Goal: Navigation & Orientation: Find specific page/section

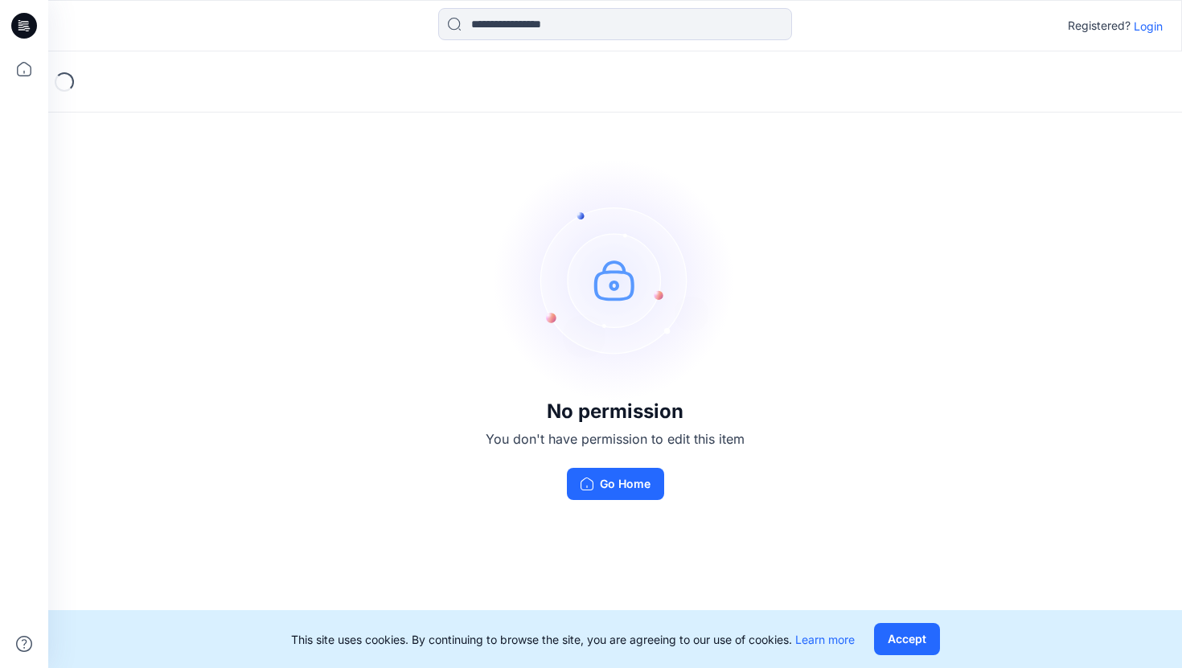
click at [21, 30] on icon at bounding box center [24, 26] width 26 height 26
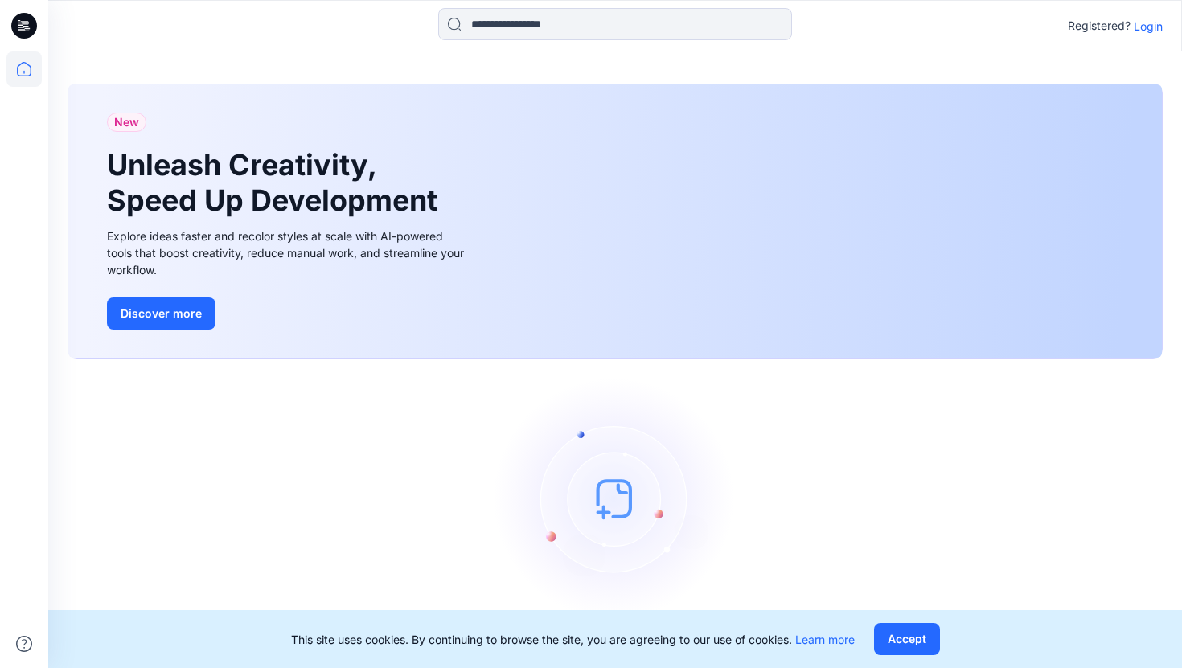
click at [867, 48] on div "Registered? Login" at bounding box center [614, 25] width 1133 height 51
click at [1144, 25] on p "Login" at bounding box center [1147, 26] width 29 height 17
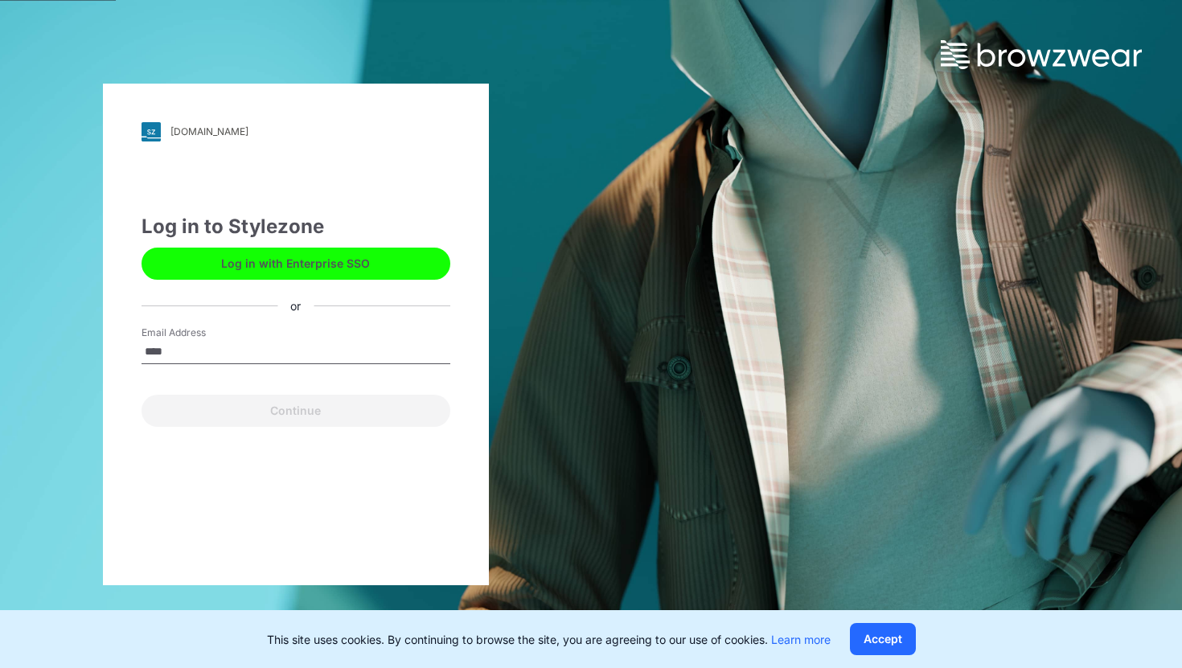
type input "**********"
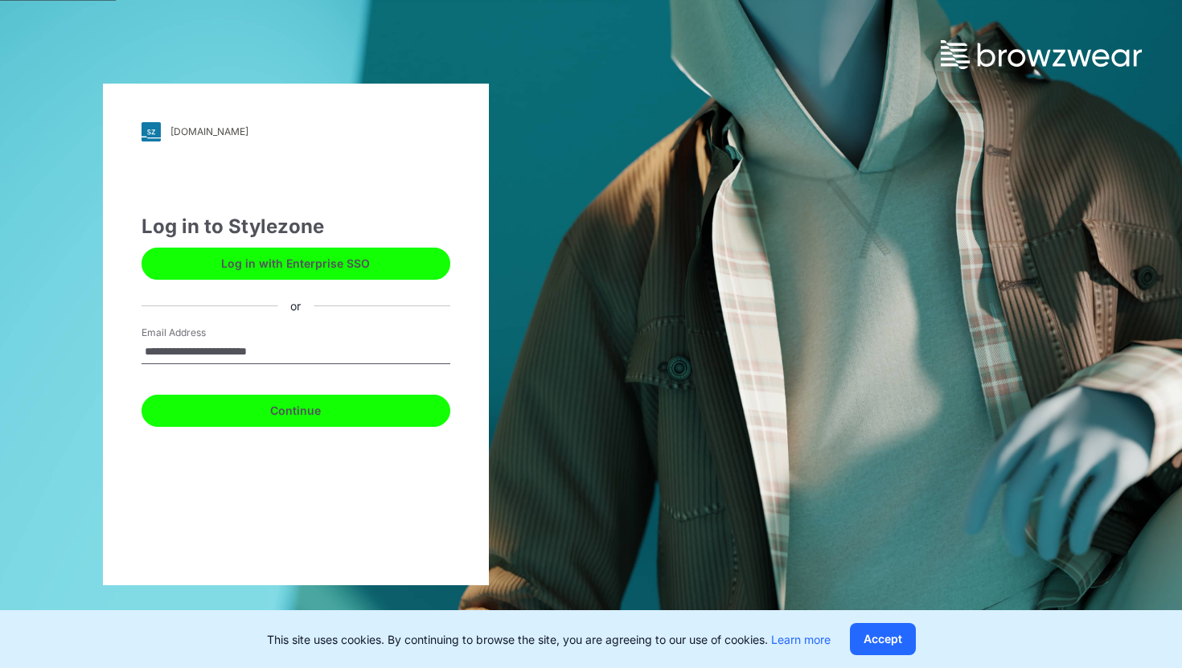
click at [298, 413] on button "Continue" at bounding box center [295, 411] width 309 height 32
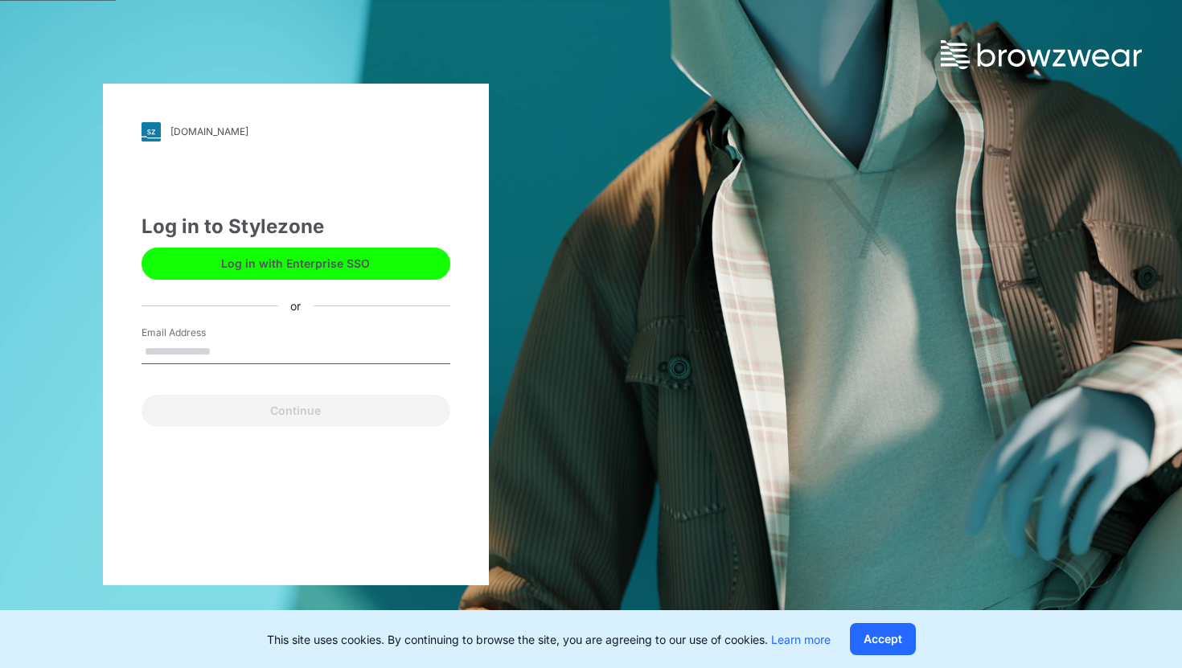
click at [240, 266] on button "Log in with Enterprise SSO" at bounding box center [295, 264] width 309 height 32
type input "**********"
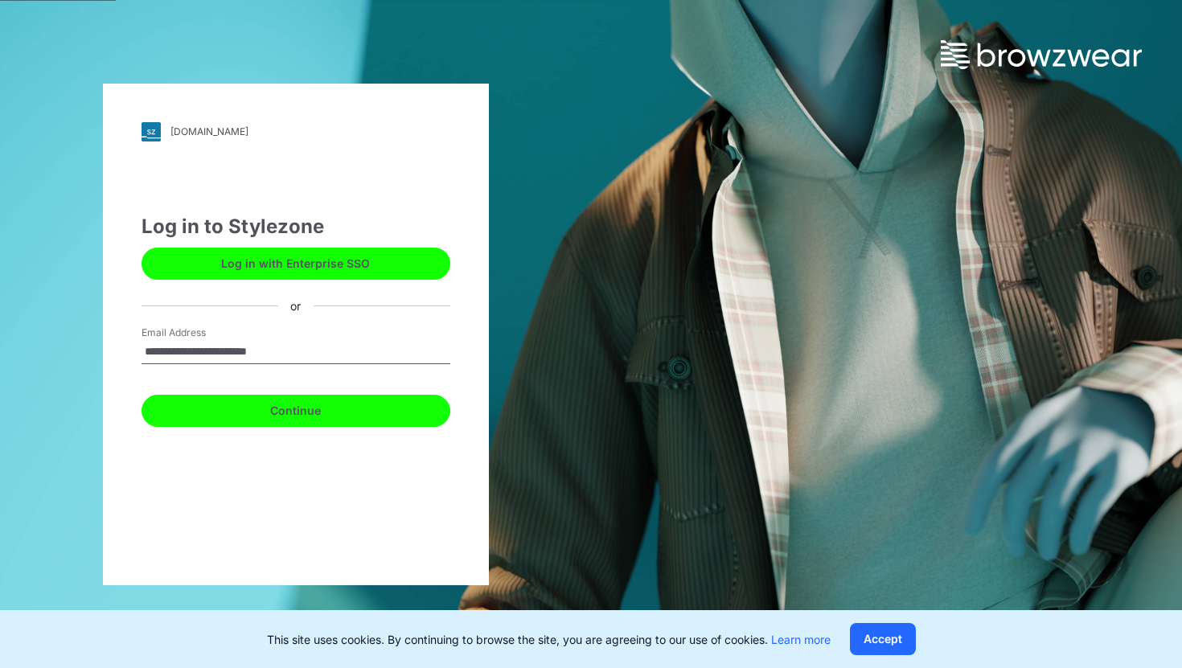
click at [297, 416] on button "Continue" at bounding box center [295, 411] width 309 height 32
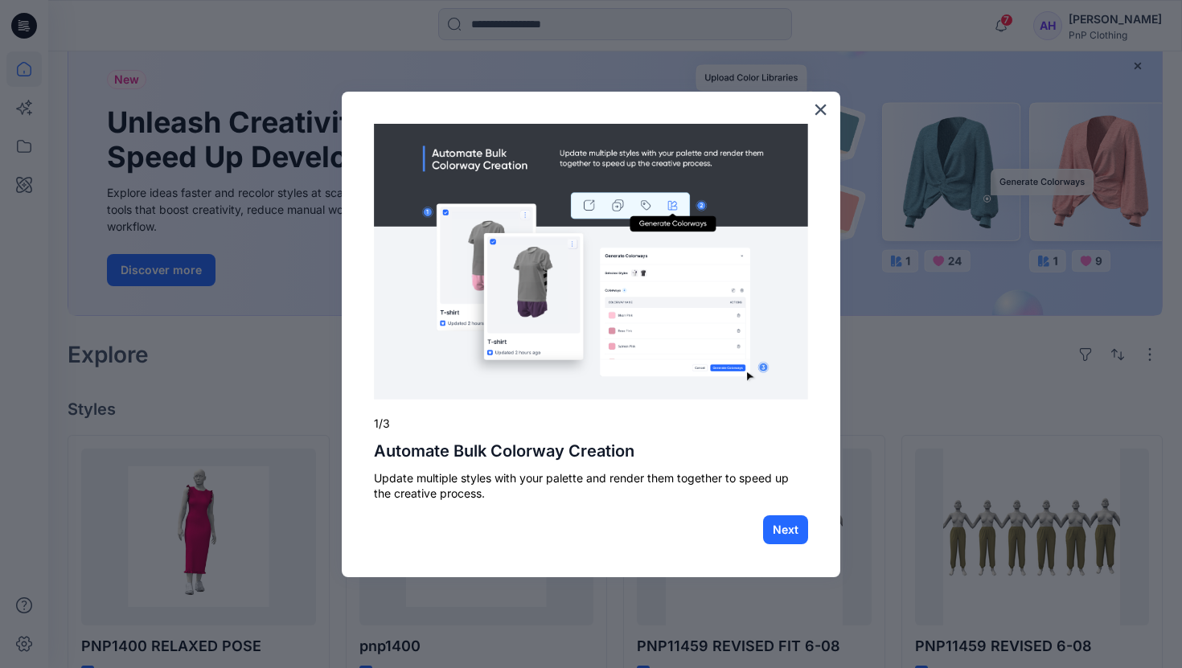
scroll to position [192, 0]
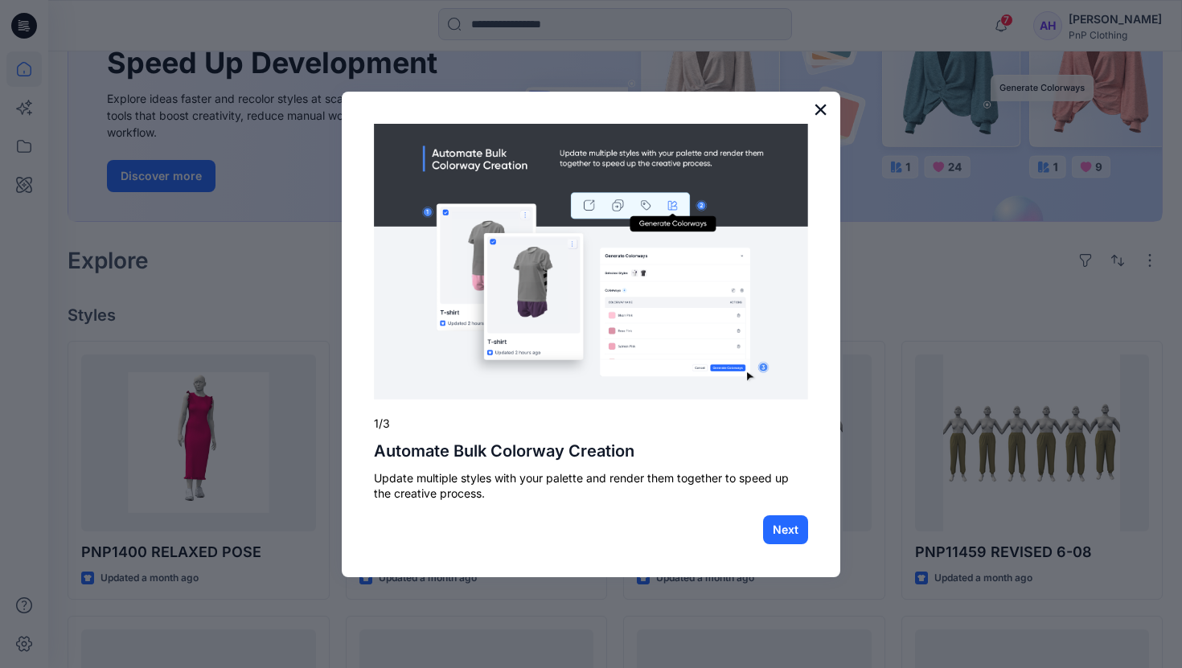
click at [822, 119] on button "×" at bounding box center [820, 109] width 15 height 26
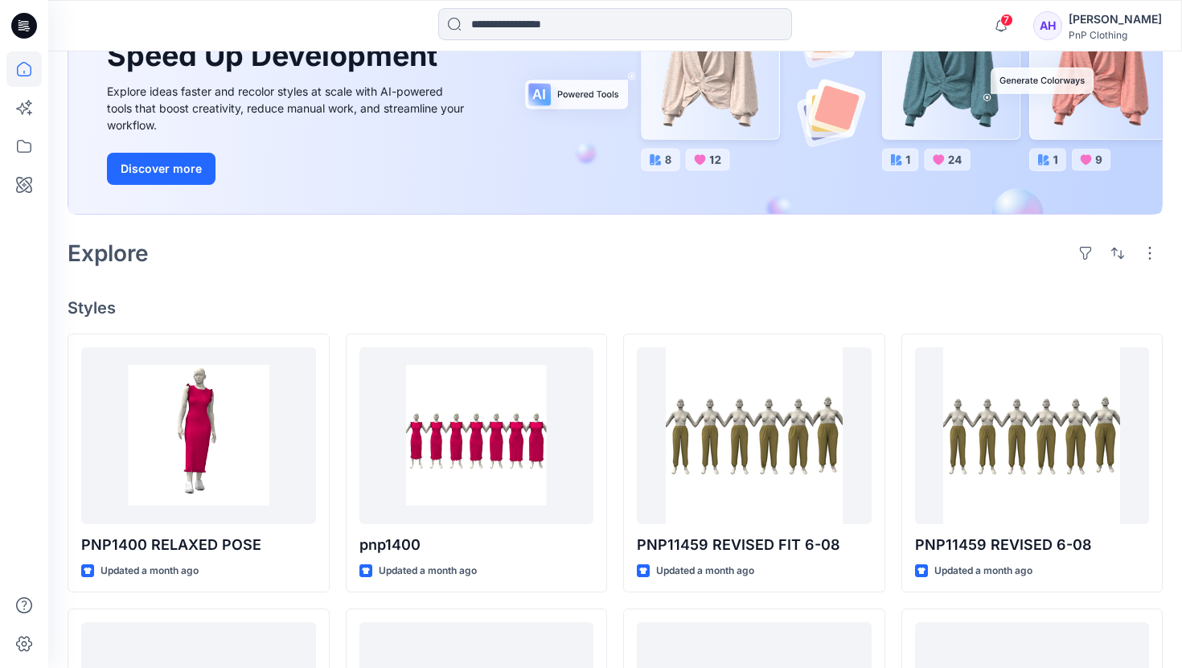
scroll to position [200, 0]
click at [28, 145] on icon at bounding box center [23, 146] width 35 height 35
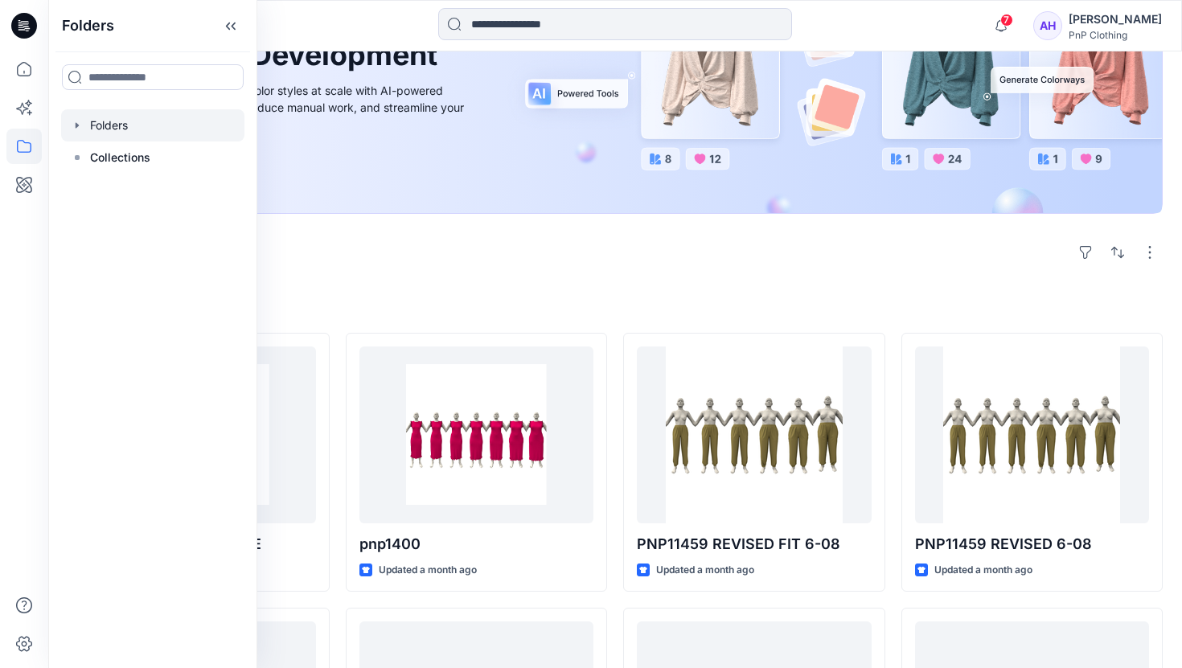
click at [105, 121] on div at bounding box center [152, 125] width 183 height 32
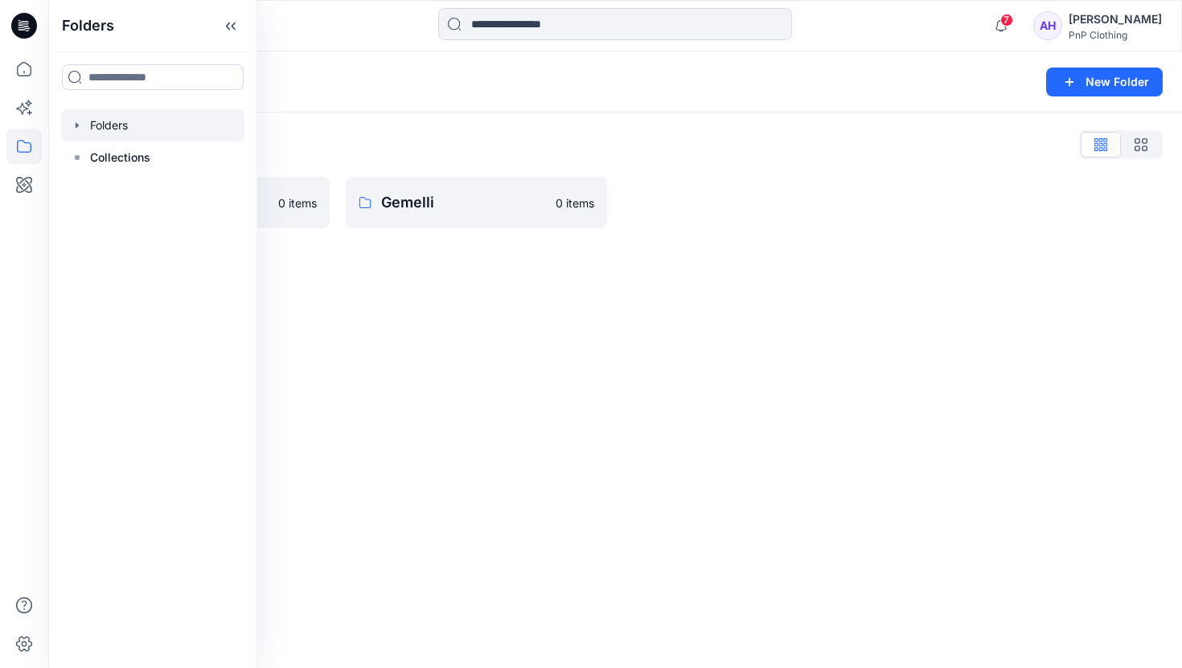
click at [318, 293] on div "Folders New Folder Folders List Fashion & Textiles 0 items Gemelli 0 items" at bounding box center [614, 359] width 1133 height 617
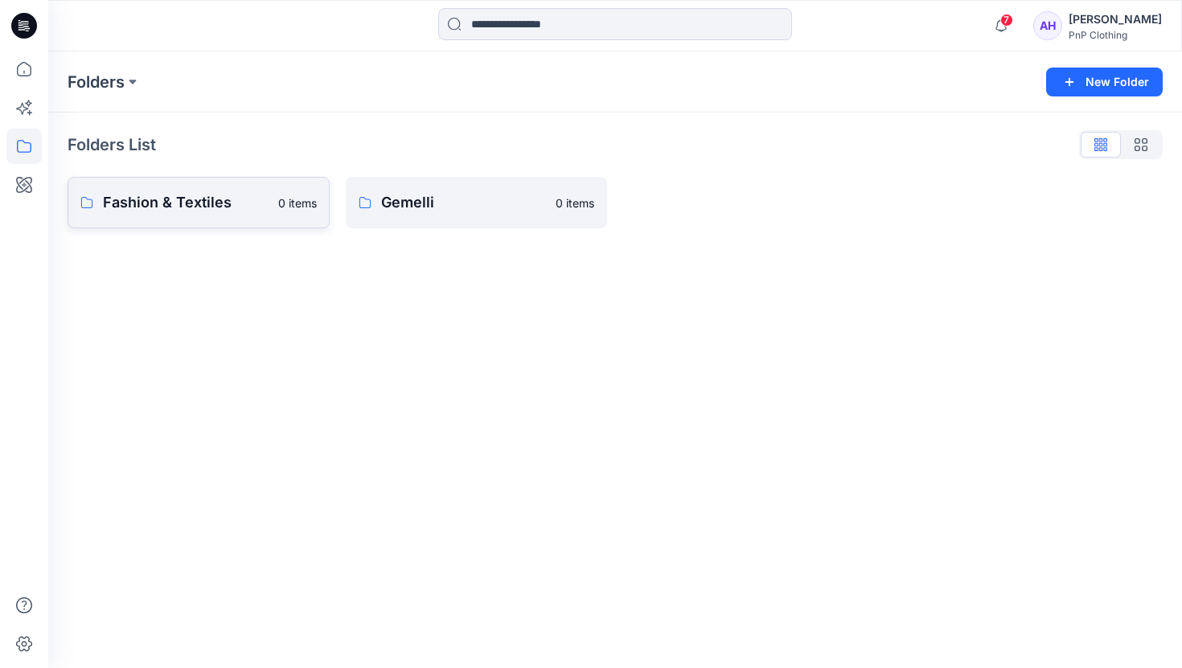
click at [185, 210] on p "Fashion & Textiles" at bounding box center [186, 202] width 166 height 23
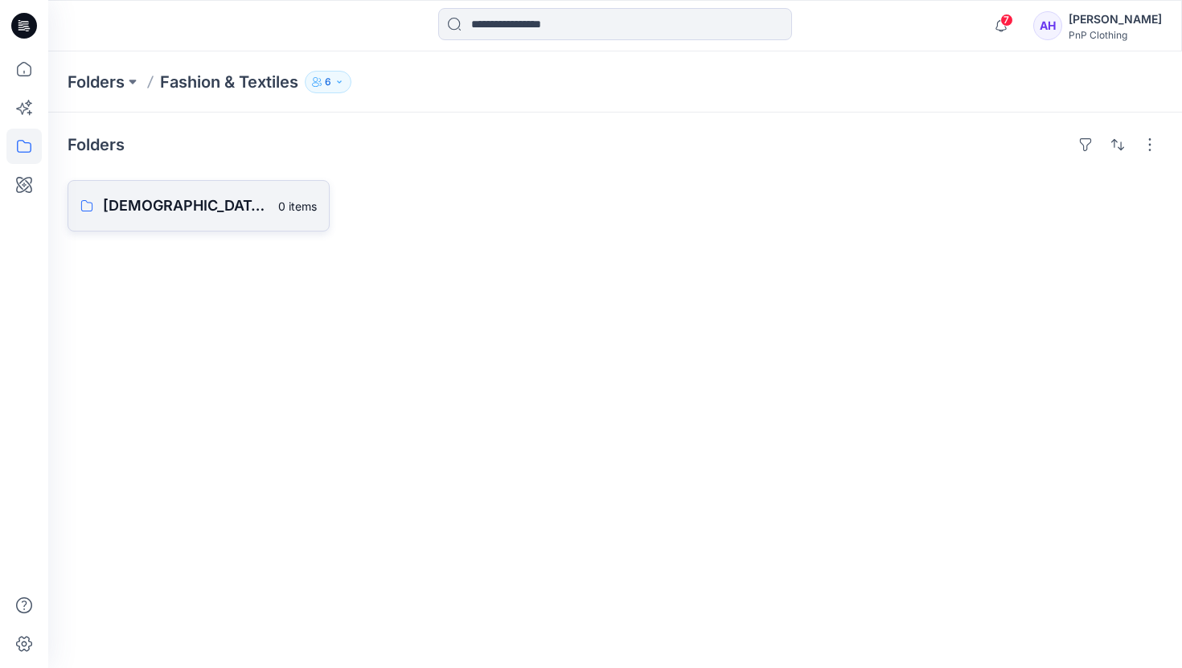
click at [183, 203] on p "Ladies Outerwear" at bounding box center [186, 206] width 166 height 23
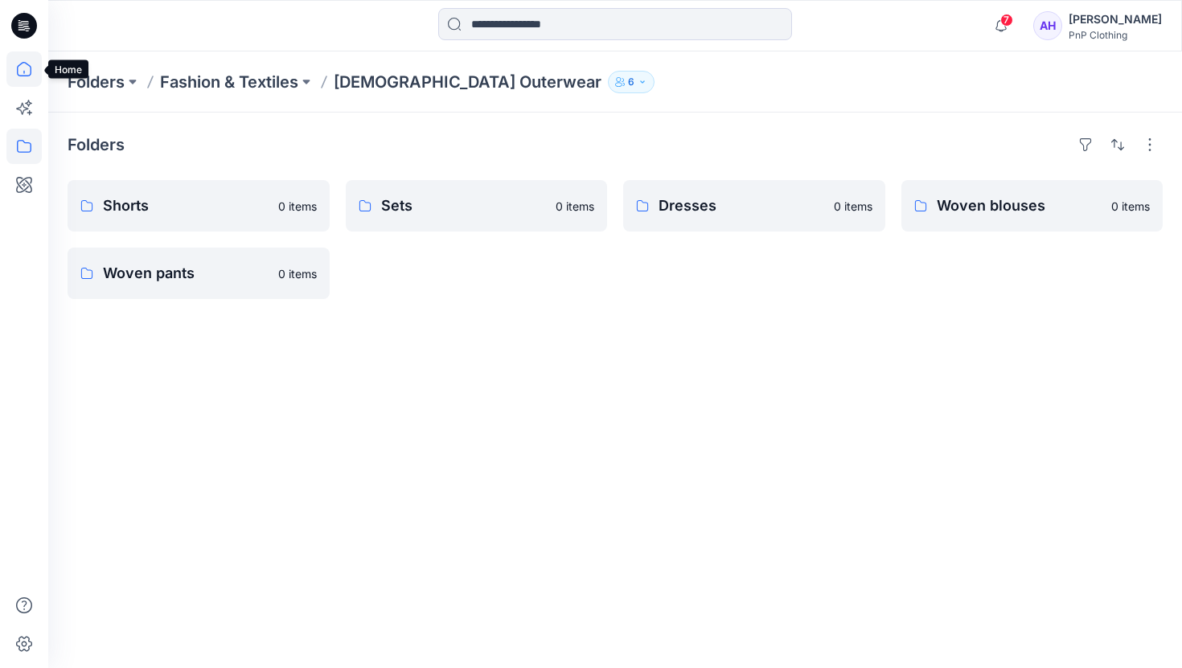
click at [29, 64] on icon at bounding box center [23, 68] width 35 height 35
